Goal: Information Seeking & Learning: Learn about a topic

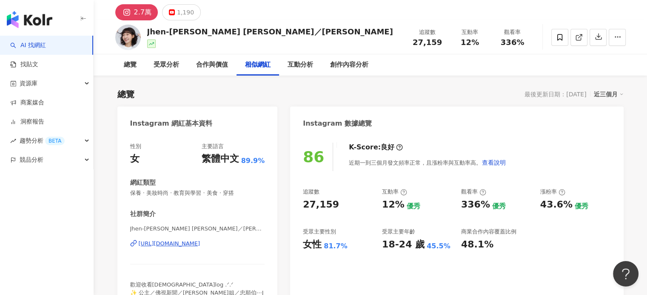
scroll to position [43, 0]
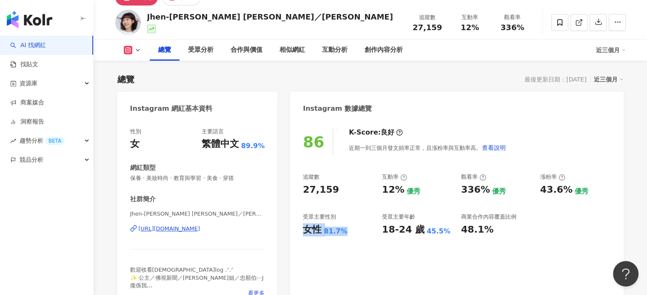
drag, startPoint x: 304, startPoint y: 231, endPoint x: 344, endPoint y: 232, distance: 40.0
click at [344, 232] on div "女性 81.7%" at bounding box center [338, 230] width 71 height 13
copy div "女性 81.7%"
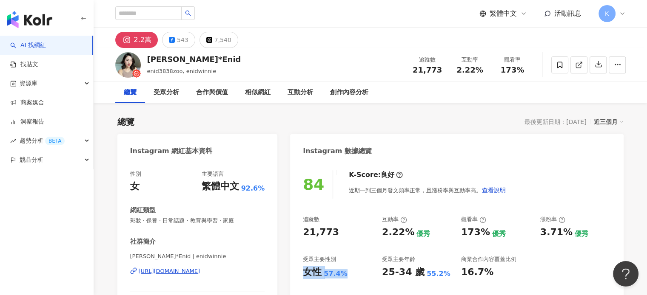
drag, startPoint x: 305, startPoint y: 273, endPoint x: 343, endPoint y: 276, distance: 38.8
click at [343, 276] on div "女性 57.4%" at bounding box center [338, 272] width 71 height 13
copy div "女性 57.4%"
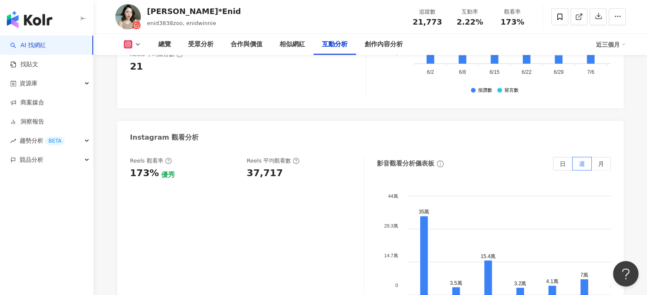
scroll to position [1871, 0]
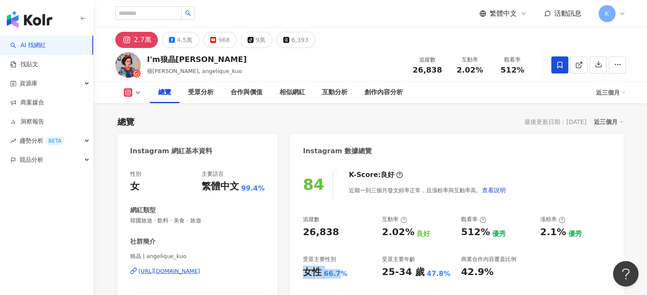
drag, startPoint x: 303, startPoint y: 270, endPoint x: 344, endPoint y: 267, distance: 41.3
click at [343, 273] on div "女性 66.7%" at bounding box center [338, 272] width 71 height 13
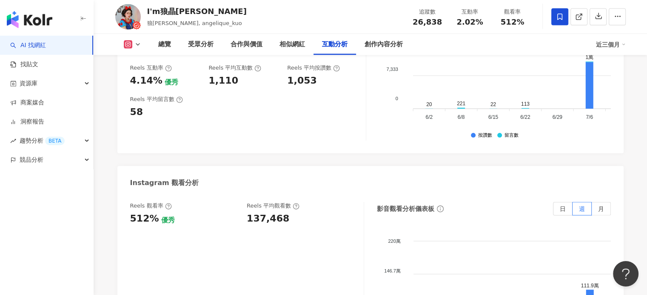
scroll to position [1913, 0]
